Goal: Transaction & Acquisition: Purchase product/service

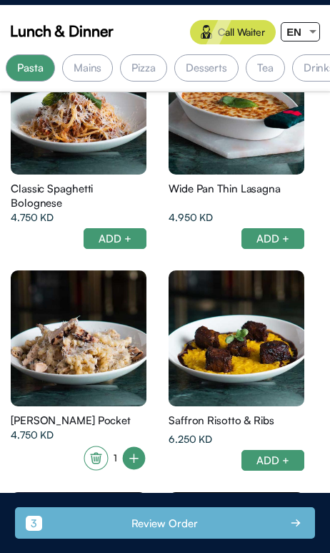
click at [102, 319] on div at bounding box center [79, 338] width 136 height 136
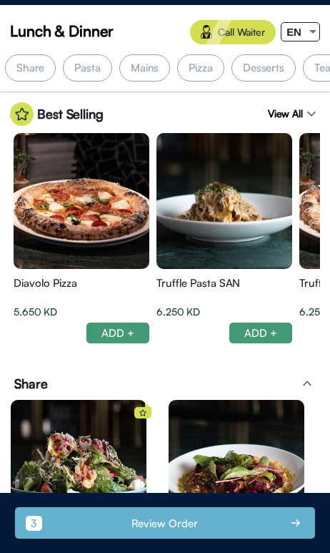
click at [97, 221] on div at bounding box center [82, 201] width 136 height 136
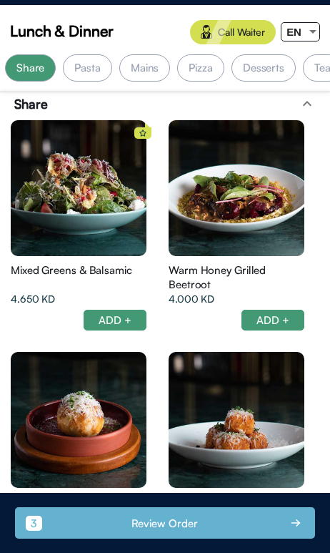
click at [240, 205] on div at bounding box center [237, 188] width 136 height 136
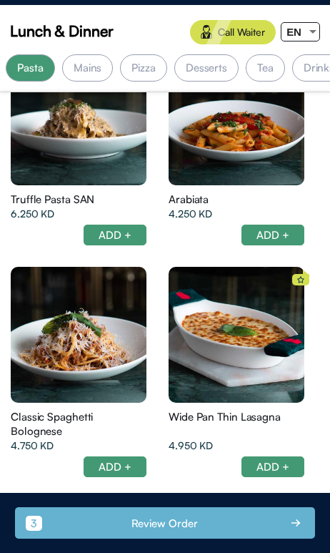
scroll to position [1558, 0]
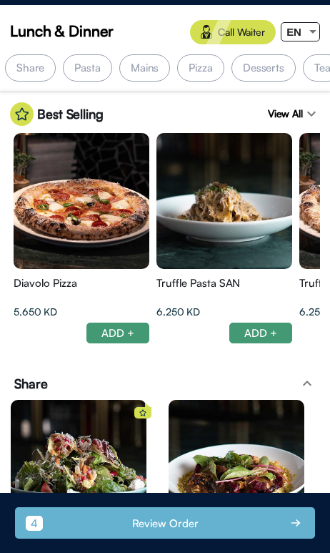
click at [204, 67] on div "Pizza" at bounding box center [200, 67] width 47 height 27
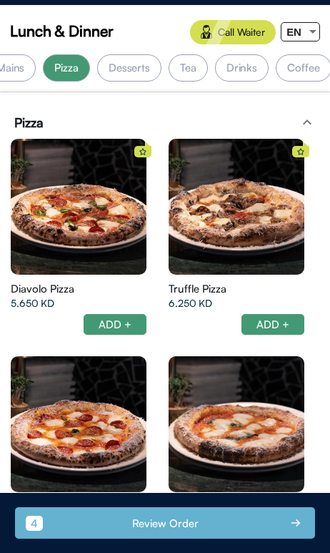
click at [204, 66] on div "Tea" at bounding box center [188, 67] width 39 height 27
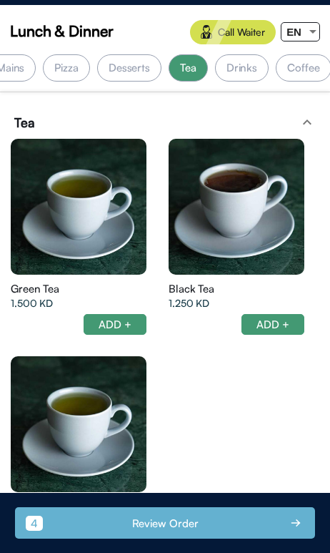
click at [66, 65] on div "Pizza" at bounding box center [66, 67] width 47 height 27
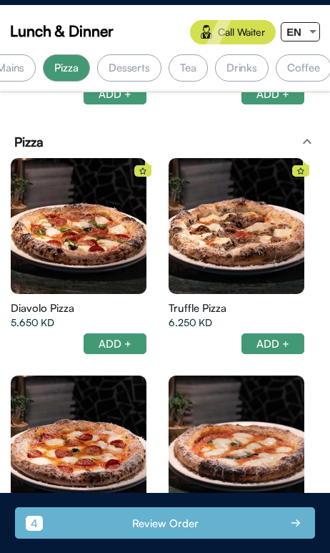
click at [48, 230] on div at bounding box center [79, 226] width 136 height 136
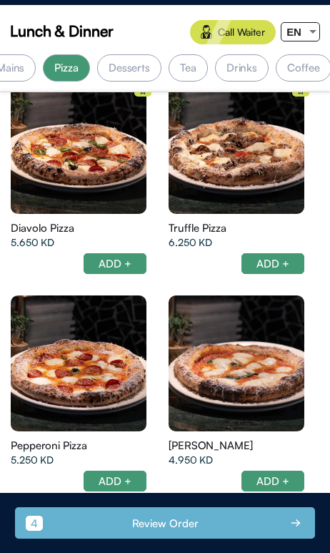
click at [41, 167] on div at bounding box center [79, 146] width 136 height 136
